Goal: Complete application form: Complete application form

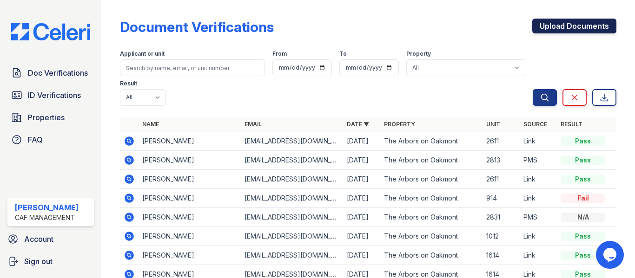
click at [569, 30] on link "Upload Documents" at bounding box center [574, 26] width 84 height 15
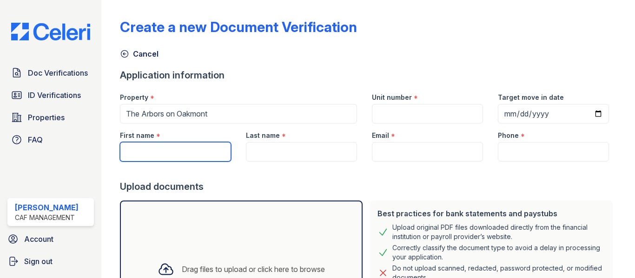
click at [142, 153] on input "First name" at bounding box center [175, 152] width 111 height 20
type input "Tyren"
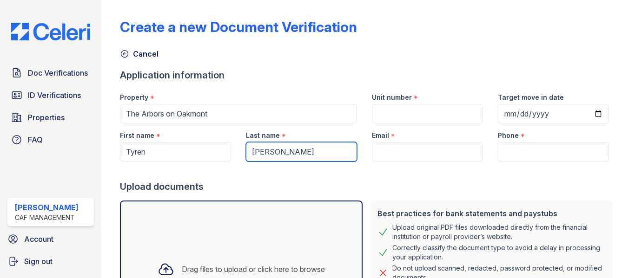
type input "[PERSON_NAME]"
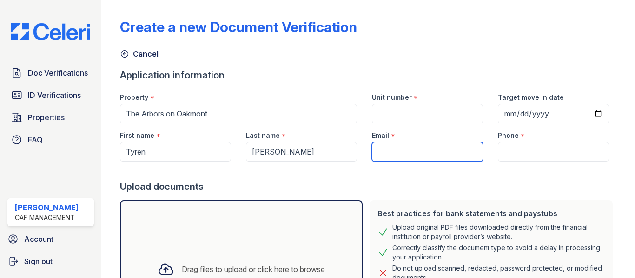
click at [405, 155] on input "Email" at bounding box center [427, 152] width 111 height 20
paste input "[EMAIL_ADDRESS][DOMAIN_NAME]"
type input "[EMAIL_ADDRESS][DOMAIN_NAME]"
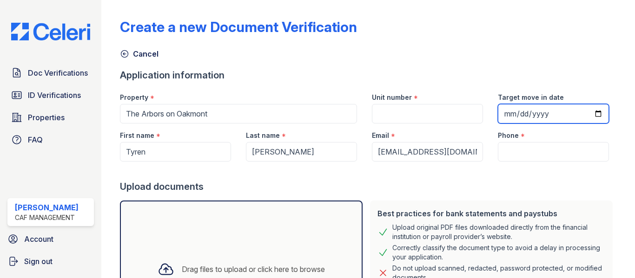
click at [505, 112] on input "Target move in date" at bounding box center [553, 114] width 111 height 20
click at [590, 114] on input "Target move in date" at bounding box center [553, 114] width 111 height 20
type input "2025-09-13"
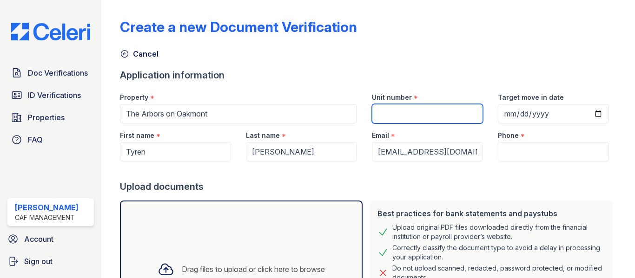
click at [413, 117] on input "Unit number" at bounding box center [427, 114] width 111 height 20
type input "1"
type input "2715"
click at [421, 70] on div "Application information" at bounding box center [368, 75] width 496 height 13
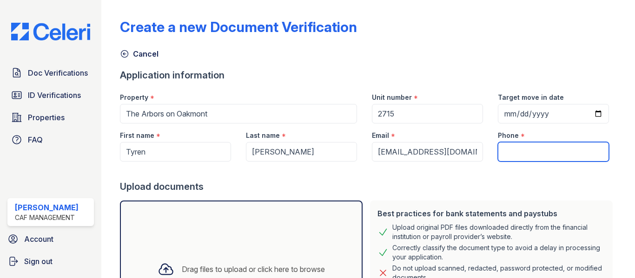
click at [531, 151] on input "Phone" at bounding box center [553, 152] width 111 height 20
type input "6824174201"
click at [516, 84] on form "Application information Property * The Arbors on Oakmont Unit number * 2715 Tar…" at bounding box center [368, 217] width 496 height 297
click at [434, 44] on div "Cancel" at bounding box center [368, 51] width 496 height 17
click at [365, 61] on div "Create a new Document Verification Cancel Application information Property * Th…" at bounding box center [368, 185] width 496 height 363
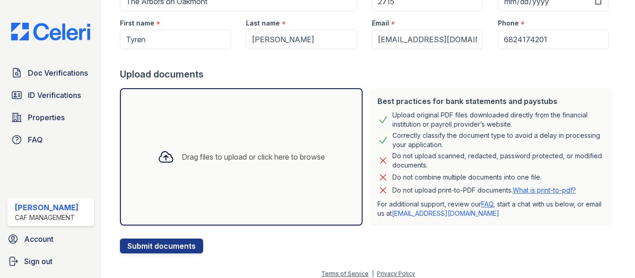
scroll to position [119, 0]
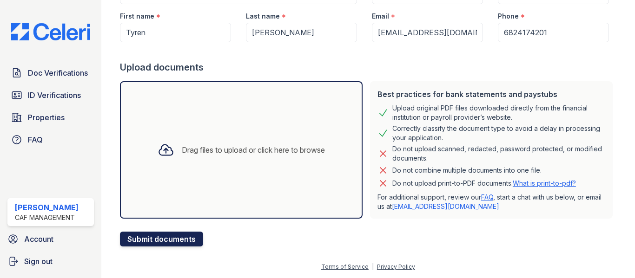
click at [157, 246] on button "Submit documents" at bounding box center [161, 239] width 83 height 15
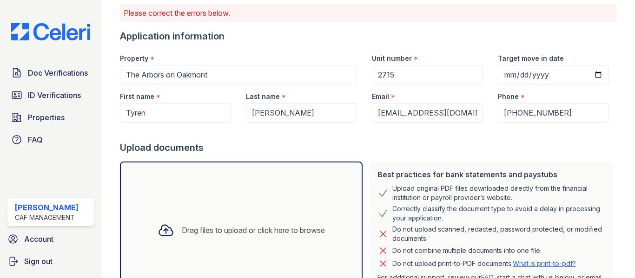
scroll to position [139, 0]
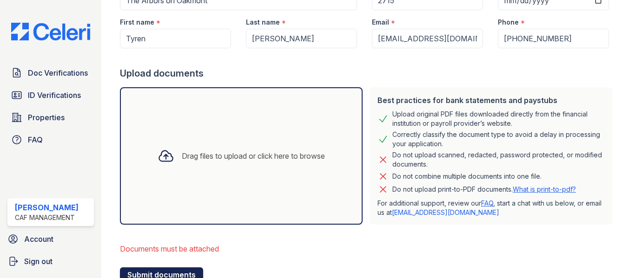
click at [145, 272] on button "Submit documents" at bounding box center [161, 275] width 83 height 15
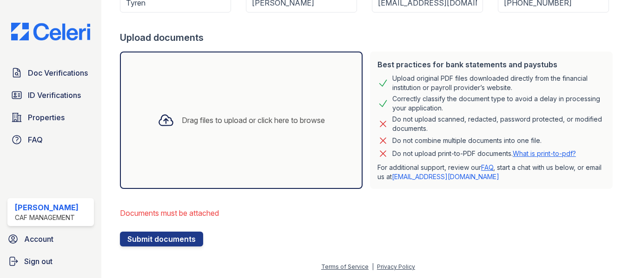
scroll to position [82, 0]
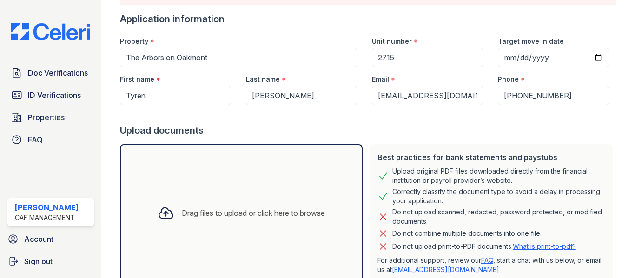
click at [250, 178] on div "Drag files to upload or click here to browse" at bounding box center [241, 214] width 243 height 138
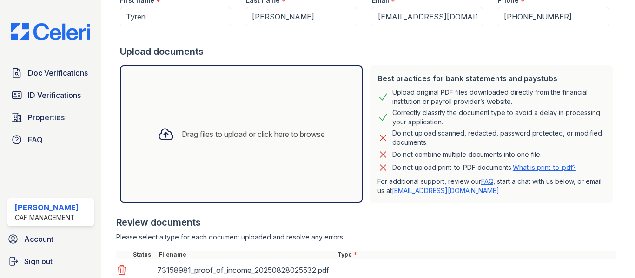
scroll to position [260, 0]
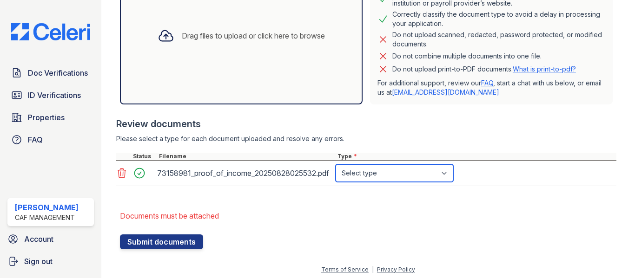
click at [383, 174] on select "Select type Paystub Bank Statement Offer Letter Tax Documents Benefit Award Let…" at bounding box center [395, 174] width 118 height 18
select select "paystub"
click at [336, 165] on select "Select type Paystub Bank Statement Offer Letter Tax Documents Benefit Award Let…" at bounding box center [395, 174] width 118 height 18
click at [190, 218] on li "Documents must be attached" at bounding box center [368, 216] width 496 height 19
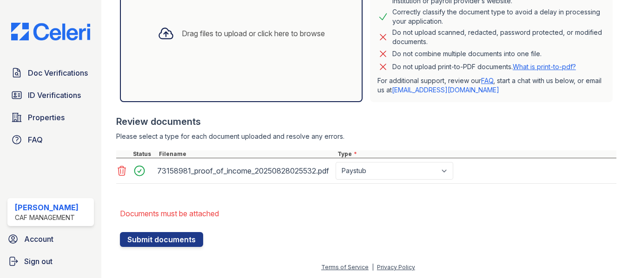
scroll to position [263, 0]
click at [170, 202] on form "Application information Property * The Arbors on Oakmont Unit number * 2715 Tar…" at bounding box center [368, 39] width 496 height 415
click at [169, 220] on li "Documents must be attached" at bounding box center [368, 213] width 496 height 19
click at [176, 211] on li "Documents must be attached" at bounding box center [368, 213] width 496 height 19
click at [160, 20] on div "Drag files to upload or click here to browse" at bounding box center [241, 33] width 182 height 32
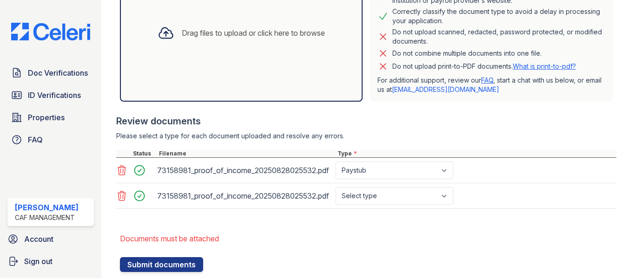
click at [215, 45] on div "Drag files to upload or click here to browse" at bounding box center [241, 33] width 182 height 32
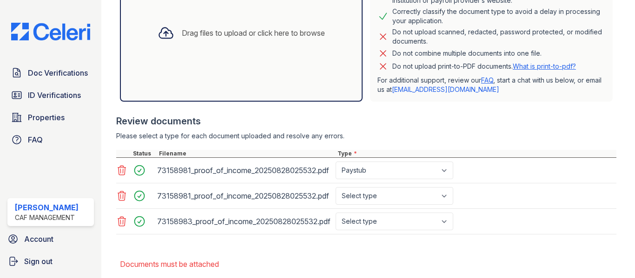
click at [164, 26] on icon at bounding box center [166, 33] width 17 height 17
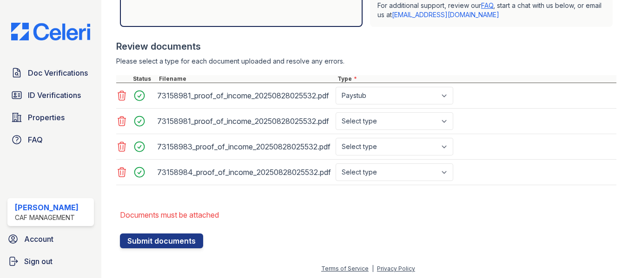
scroll to position [339, 0]
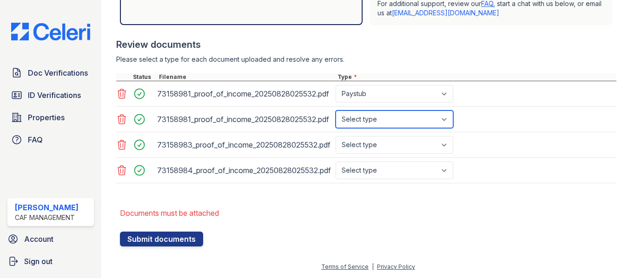
click at [383, 116] on select "Select type Paystub Bank Statement Offer Letter Tax Documents Benefit Award Let…" at bounding box center [395, 120] width 118 height 18
click at [336, 111] on select "Select type Paystub Bank Statement Offer Letter Tax Documents Benefit Award Let…" at bounding box center [395, 120] width 118 height 18
click at [371, 118] on select "Select type Paystub Bank Statement Offer Letter Tax Documents Benefit Award Let…" at bounding box center [395, 120] width 118 height 18
select select "paystub"
click at [336, 111] on select "Select type Paystub Bank Statement Offer Letter Tax Documents Benefit Award Let…" at bounding box center [395, 120] width 118 height 18
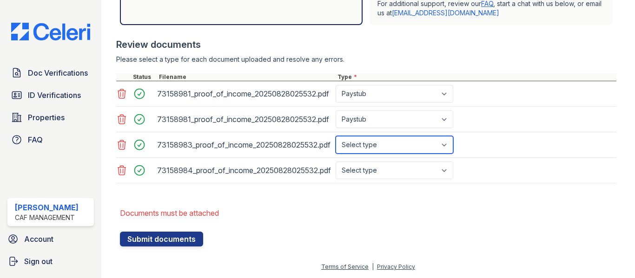
click at [403, 150] on select "Select type Paystub Bank Statement Offer Letter Tax Documents Benefit Award Let…" at bounding box center [395, 145] width 118 height 18
select select "paystub"
click at [336, 136] on select "Select type Paystub Bank Statement Offer Letter Tax Documents Benefit Award Let…" at bounding box center [395, 145] width 118 height 18
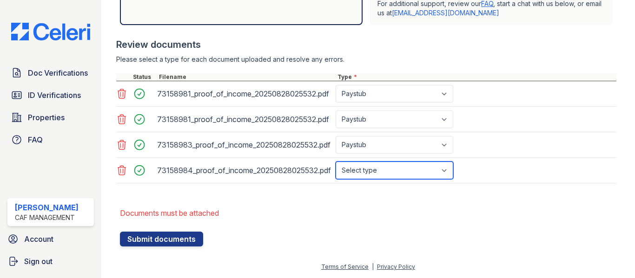
click at [387, 172] on select "Select type Paystub Bank Statement Offer Letter Tax Documents Benefit Award Let…" at bounding box center [395, 171] width 118 height 18
select select "paystub"
click at [336, 162] on select "Select type Paystub Bank Statement Offer Letter Tax Documents Benefit Award Let…" at bounding box center [395, 171] width 118 height 18
drag, startPoint x: 400, startPoint y: 219, endPoint x: 367, endPoint y: 230, distance: 34.1
click at [398, 219] on li "Documents must be attached" at bounding box center [368, 213] width 496 height 19
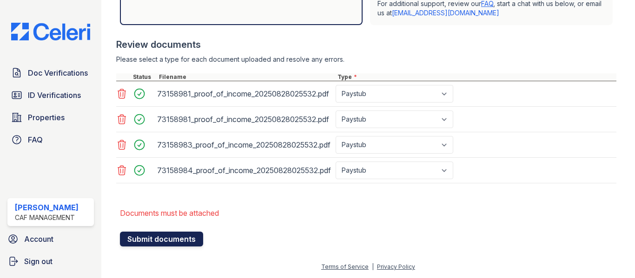
click at [142, 242] on button "Submit documents" at bounding box center [161, 239] width 83 height 15
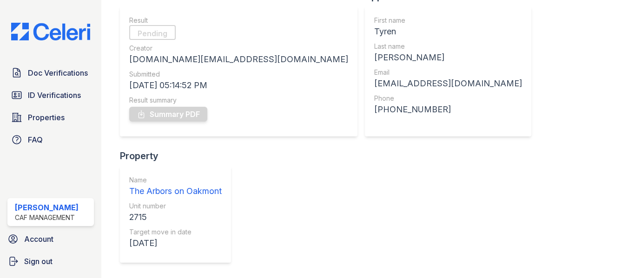
scroll to position [162, 0]
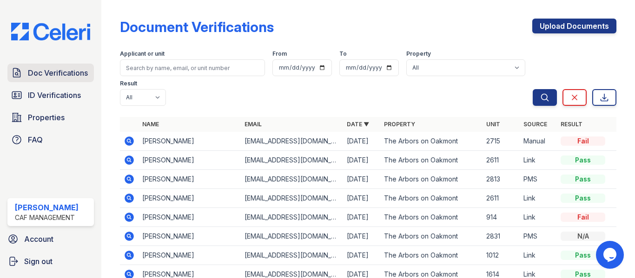
click at [63, 79] on link "Doc Verifications" at bounding box center [50, 73] width 86 height 19
click at [128, 139] on icon at bounding box center [129, 141] width 9 height 9
